Goal: Check status: Check status

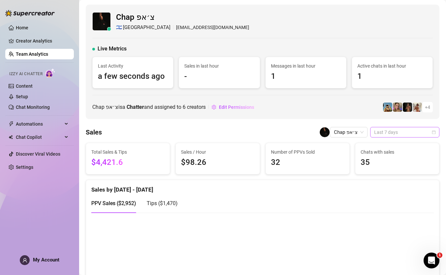
click at [371, 133] on div "Last 7 days" at bounding box center [404, 132] width 69 height 11
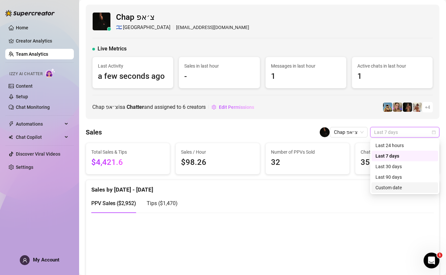
click at [403, 188] on div "Custom date" at bounding box center [405, 187] width 59 height 7
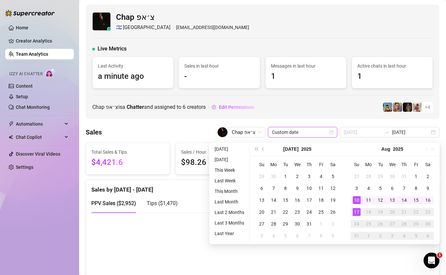
click at [355, 202] on div "10" at bounding box center [357, 200] width 8 height 8
click at [356, 210] on div "17" at bounding box center [357, 212] width 8 height 8
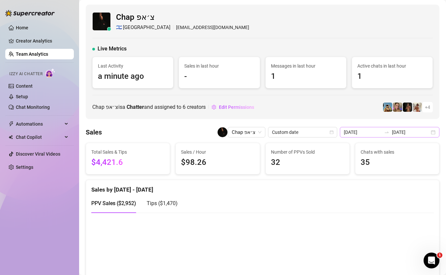
click at [397, 135] on div "[DATE] [DATE]" at bounding box center [390, 132] width 100 height 11
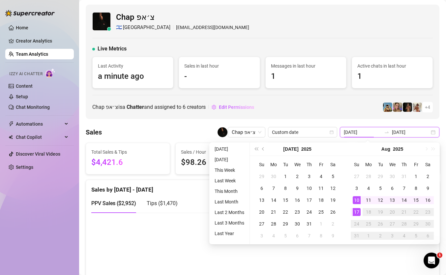
type input "[DATE]"
click at [356, 211] on div "17" at bounding box center [357, 212] width 8 height 8
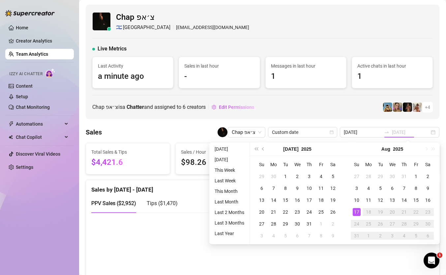
click at [356, 211] on div "17" at bounding box center [357, 212] width 8 height 8
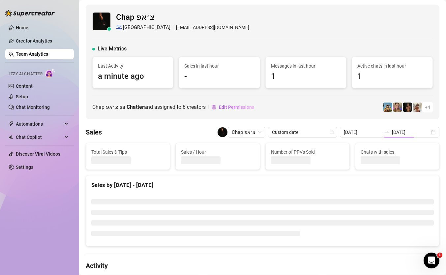
type input "[DATE]"
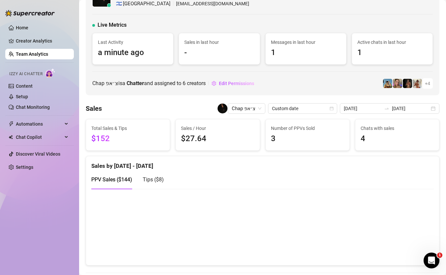
scroll to position [24, 0]
click at [262, 111] on span "Chap צ׳אפ" at bounding box center [247, 108] width 30 height 10
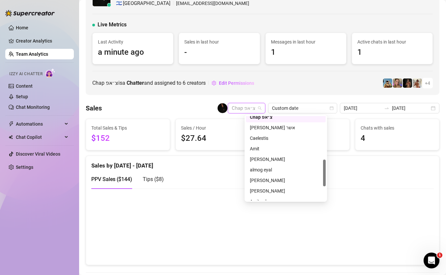
scroll to position [143, 0]
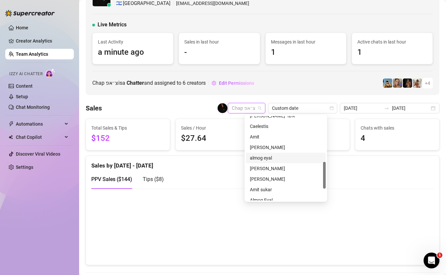
click at [269, 159] on div "almog eyal" at bounding box center [286, 157] width 72 height 7
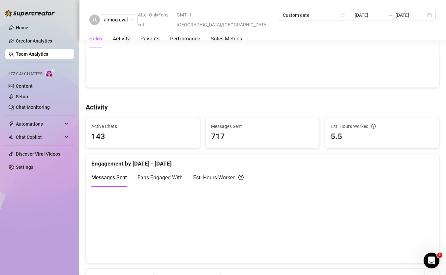
scroll to position [194, 0]
